Goal: Task Accomplishment & Management: Manage account settings

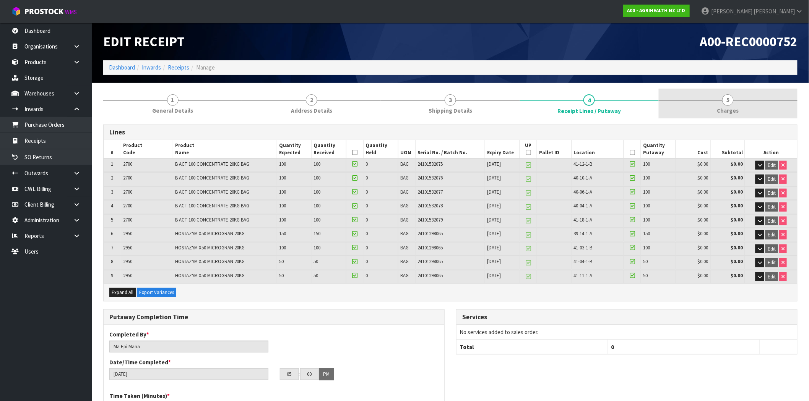
click at [739, 103] on link "5 [GEOGRAPHIC_DATA]" at bounding box center [728, 104] width 139 height 30
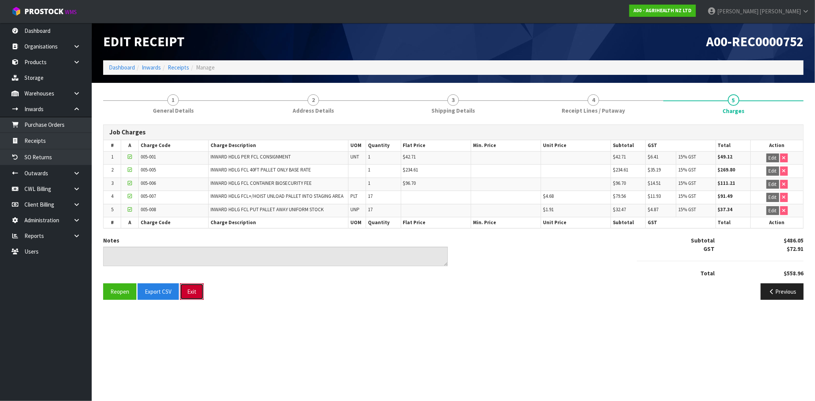
click at [193, 299] on button "Exit" at bounding box center [192, 292] width 24 height 16
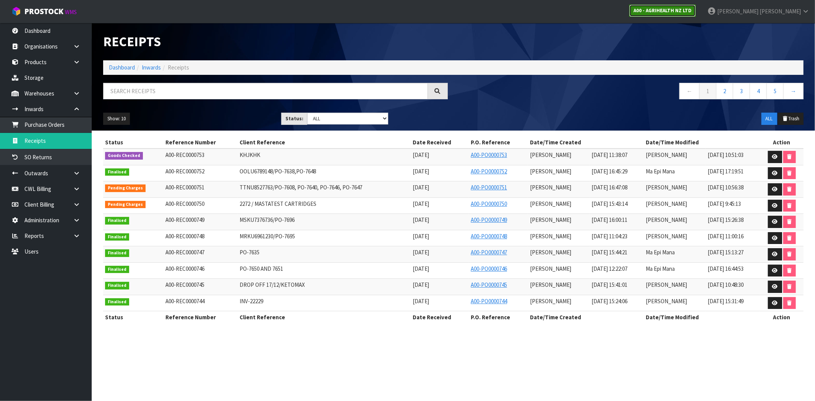
drag, startPoint x: 706, startPoint y: 6, endPoint x: 706, endPoint y: 12, distance: 5.7
click at [696, 6] on link "A00 - AGRIHEALTH NZ LTD" at bounding box center [663, 11] width 67 height 12
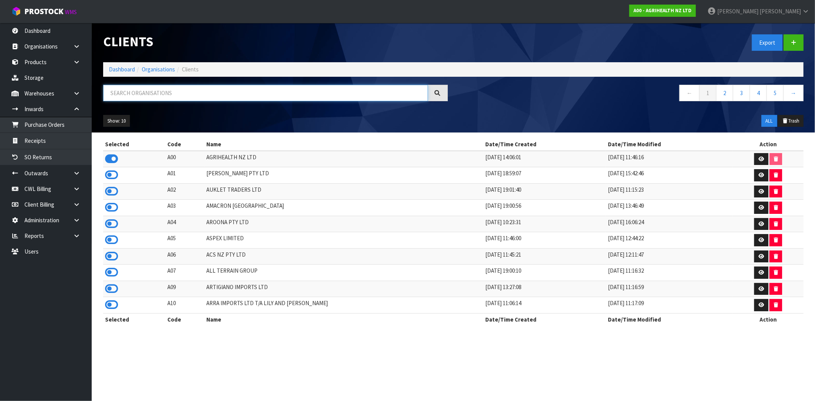
click at [266, 91] on input "text" at bounding box center [265, 93] width 325 height 16
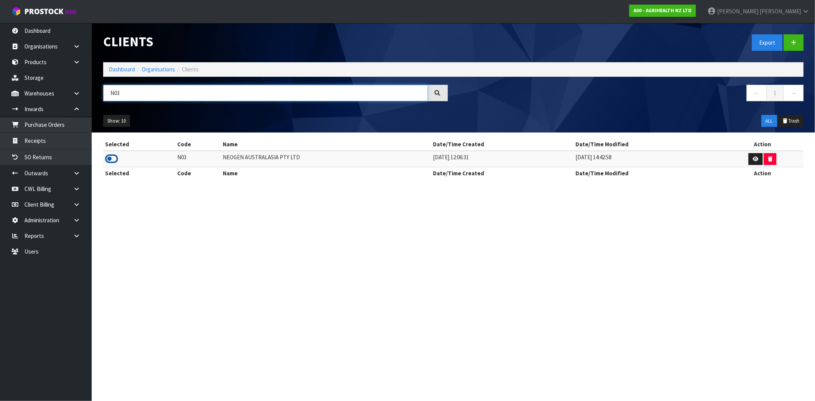
type input "N03"
click at [111, 158] on icon at bounding box center [111, 158] width 13 height 11
click at [55, 143] on link "Receipts" at bounding box center [46, 141] width 92 height 16
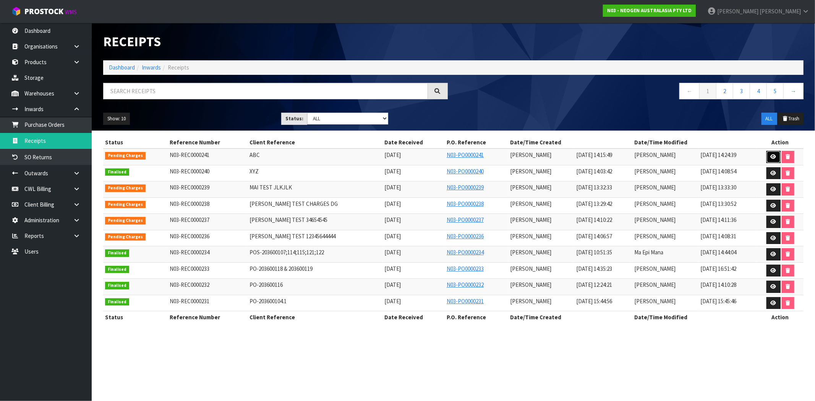
click at [770, 158] on link at bounding box center [774, 157] width 14 height 12
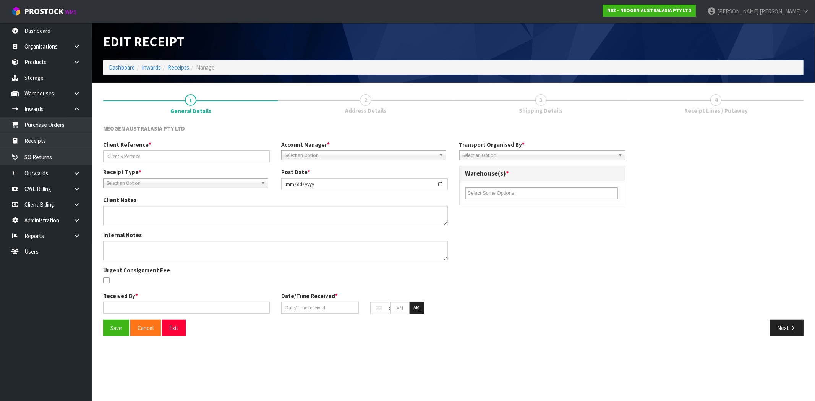
type input "ABC"
type input "[DATE]"
type input "[PERSON_NAME]"
type input "[DATE]"
type input "02"
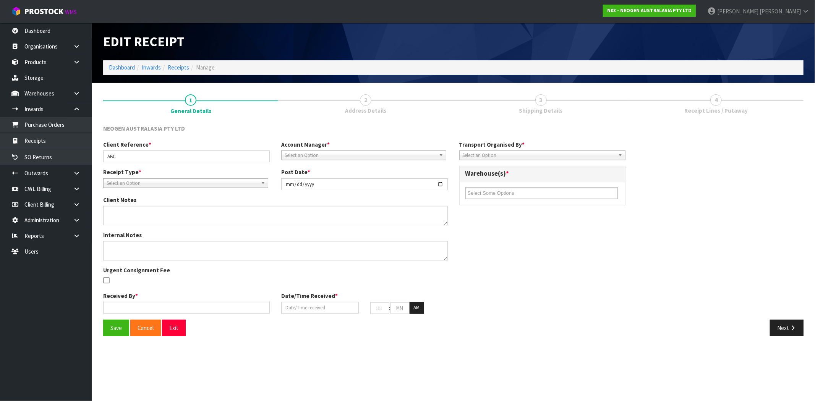
type input "15"
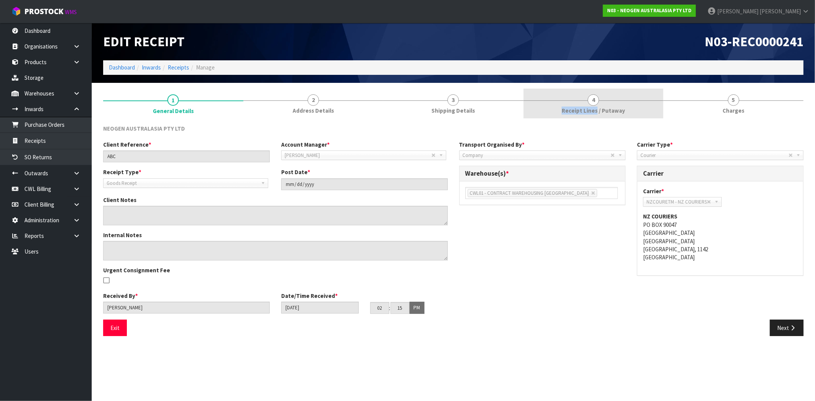
click at [597, 107] on span "Receipt Lines / Putaway" at bounding box center [593, 111] width 63 height 8
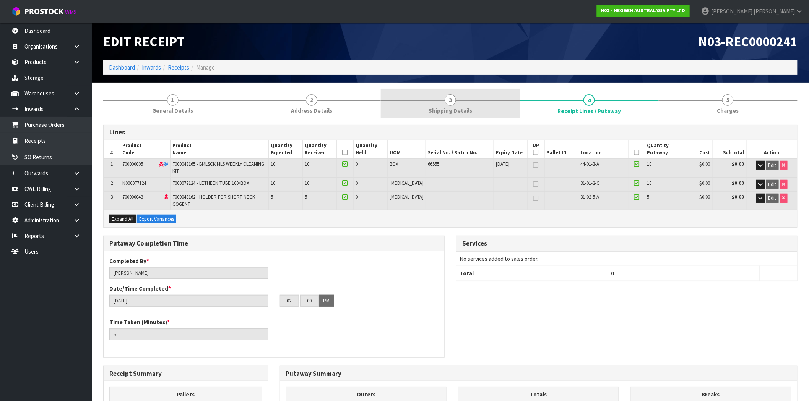
click at [469, 104] on link "3 Shipping Details" at bounding box center [450, 104] width 139 height 30
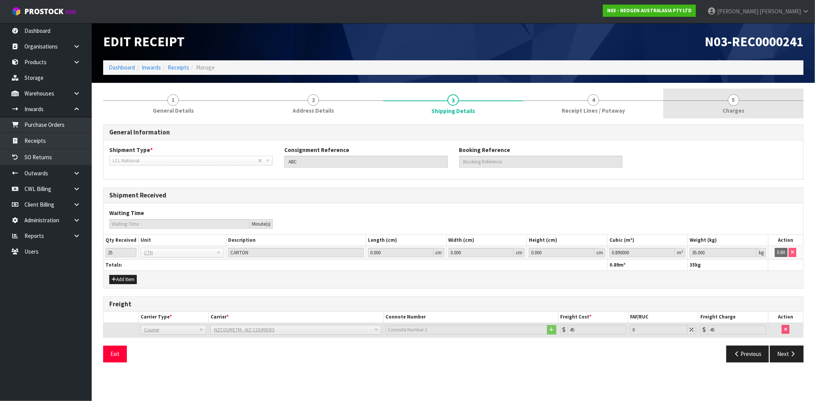
click at [736, 106] on link "5 [GEOGRAPHIC_DATA]" at bounding box center [734, 104] width 140 height 30
